Goal: Task Accomplishment & Management: Manage account settings

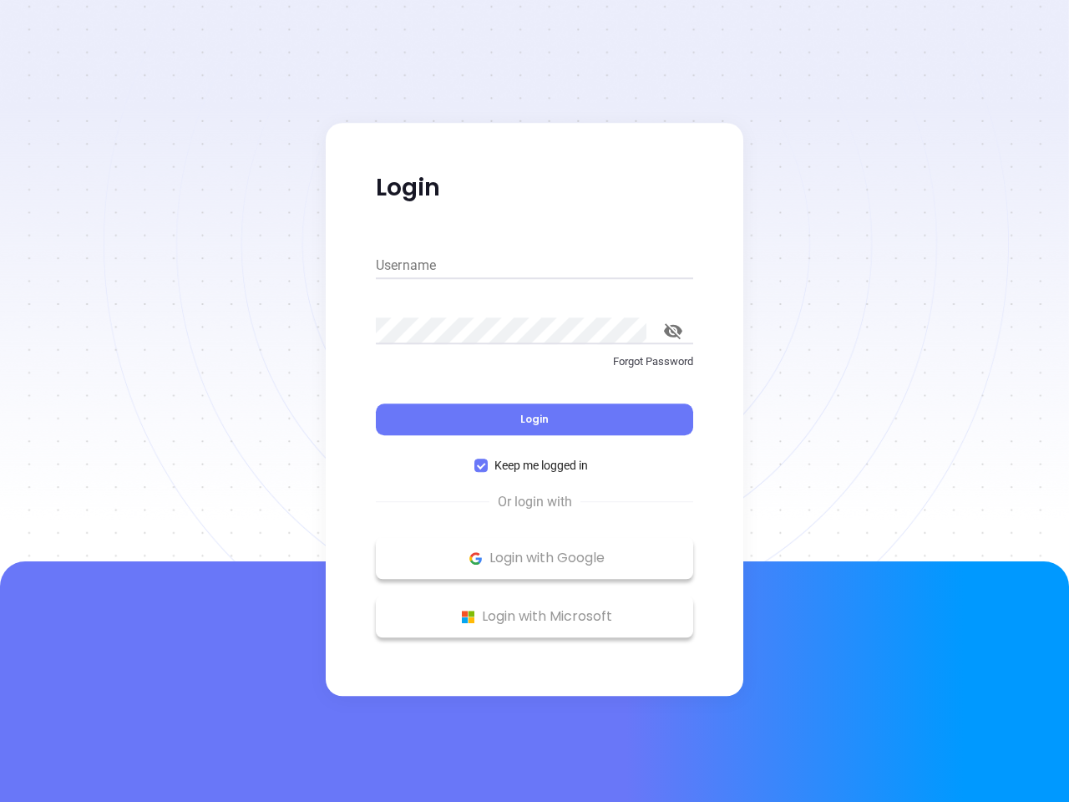
click at [535, 401] on div "Login" at bounding box center [534, 409] width 317 height 52
click at [535, 266] on input "Username" at bounding box center [534, 265] width 317 height 27
click at [673, 331] on icon "toggle password visibility" at bounding box center [673, 331] width 18 height 16
click at [535, 419] on span "Login" at bounding box center [534, 419] width 28 height 14
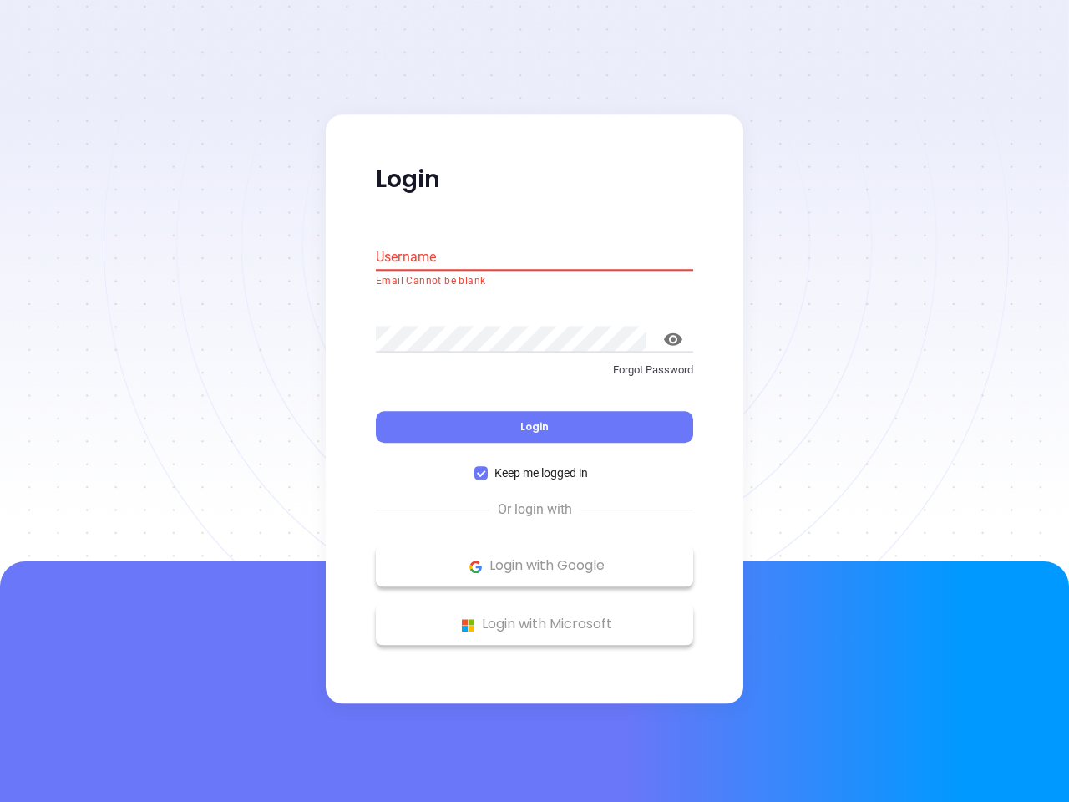
click at [535, 465] on span "Keep me logged in" at bounding box center [541, 473] width 107 height 18
click at [488, 467] on input "Keep me logged in" at bounding box center [480, 473] width 13 height 13
checkbox input "false"
click at [535, 558] on p "Login with Google" at bounding box center [534, 566] width 301 height 25
click at [535, 617] on p "Login with Microsoft" at bounding box center [534, 624] width 301 height 25
